Goal: Task Accomplishment & Management: Manage account settings

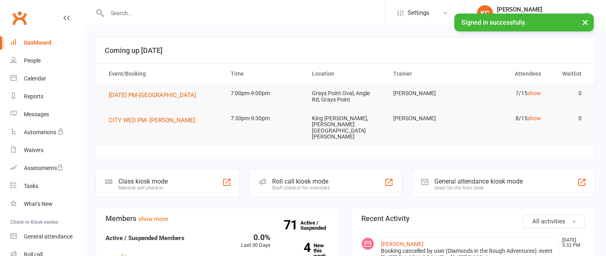
click at [178, 19] on div at bounding box center [240, 13] width 289 height 26
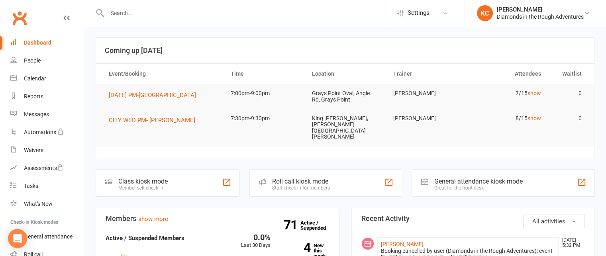
click at [145, 12] on input "text" at bounding box center [245, 13] width 280 height 11
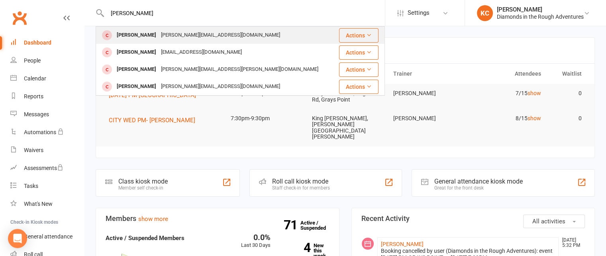
type input "[PERSON_NAME]"
click at [147, 33] on div "[PERSON_NAME]" at bounding box center [136, 35] width 44 height 12
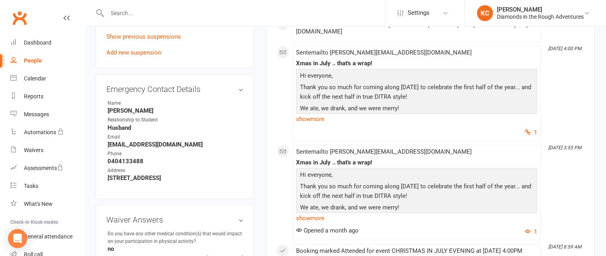
scroll to position [398, 0]
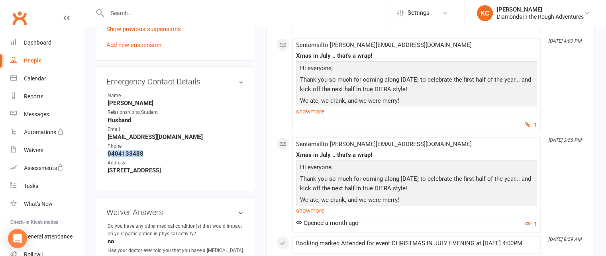
drag, startPoint x: 140, startPoint y: 147, endPoint x: 108, endPoint y: 146, distance: 32.3
click at [108, 150] on strong "0404133488" at bounding box center [176, 153] width 136 height 7
copy strong "0404133488"
click at [34, 78] on div "Calendar" at bounding box center [35, 78] width 22 height 6
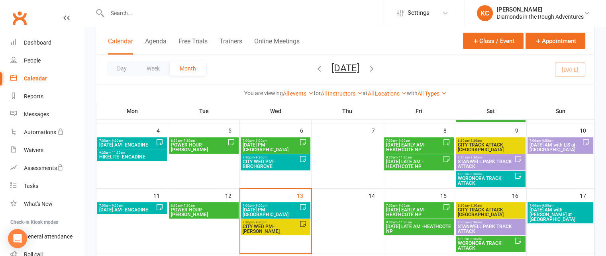
scroll to position [159, 0]
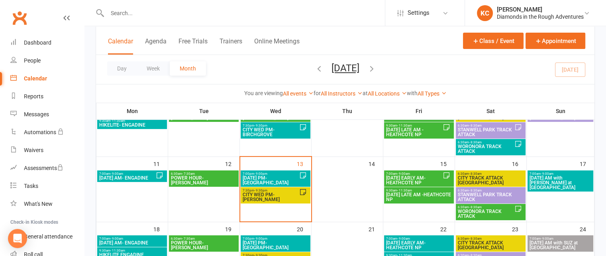
click at [251, 190] on span "7:30pm - 9:30pm" at bounding box center [270, 191] width 57 height 4
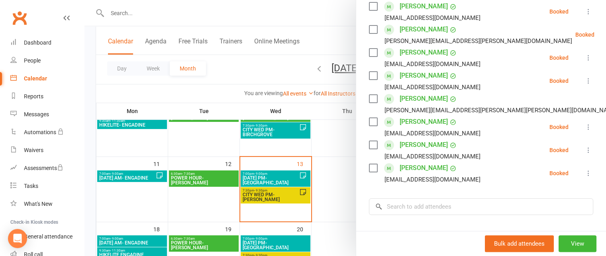
click at [584, 174] on icon at bounding box center [588, 173] width 8 height 8
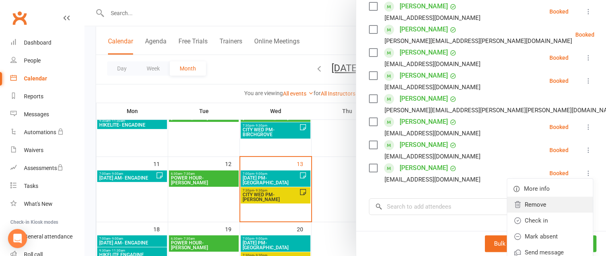
scroll to position [199, 0]
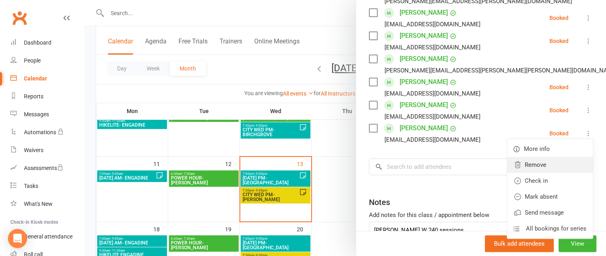
click at [526, 168] on link "Remove" at bounding box center [550, 165] width 86 height 16
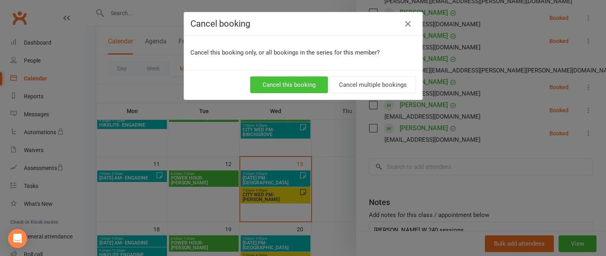
click at [300, 81] on button "Cancel this booking" at bounding box center [289, 84] width 78 height 17
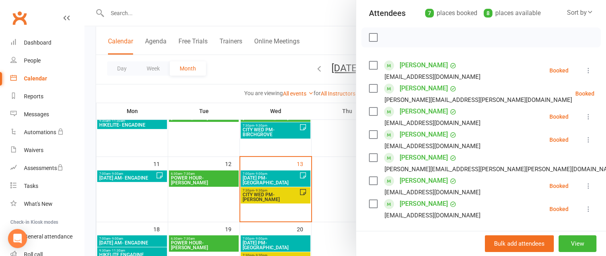
scroll to position [120, 0]
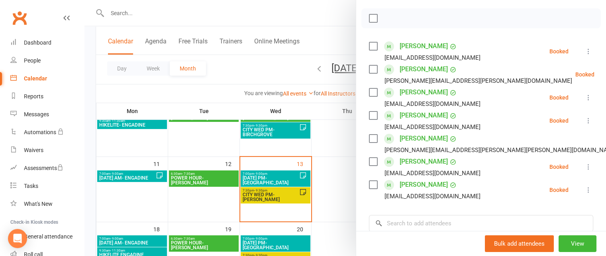
click at [406, 138] on link "[PERSON_NAME]" at bounding box center [424, 138] width 48 height 13
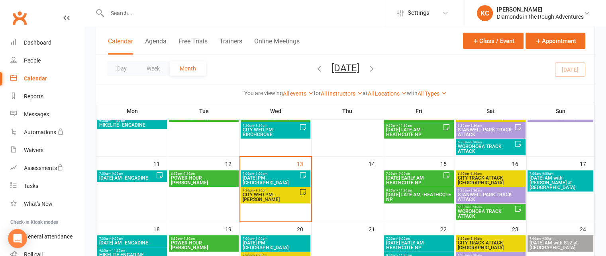
scroll to position [199, 0]
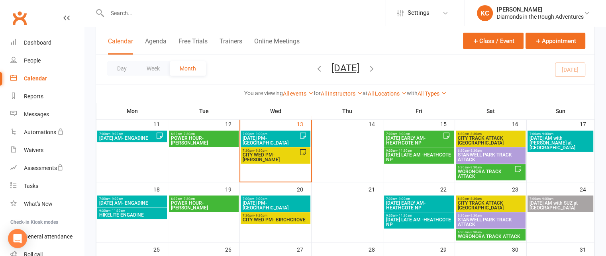
click at [285, 153] on span "CITY WED PM- [PERSON_NAME]" at bounding box center [270, 158] width 57 height 10
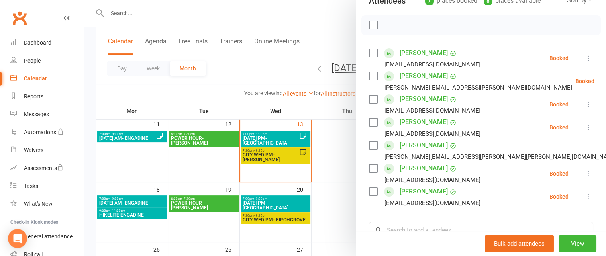
scroll to position [120, 0]
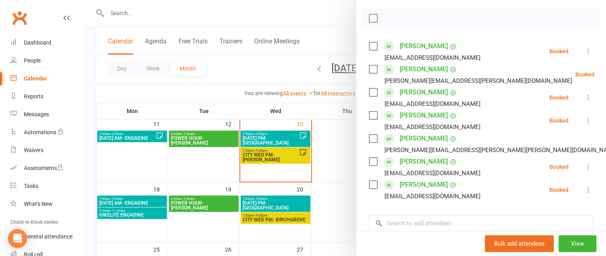
click at [415, 113] on link "[PERSON_NAME]" at bounding box center [424, 115] width 48 height 13
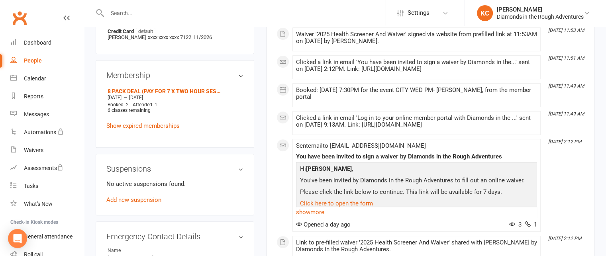
scroll to position [159, 0]
